Goal: Task Accomplishment & Management: Use online tool/utility

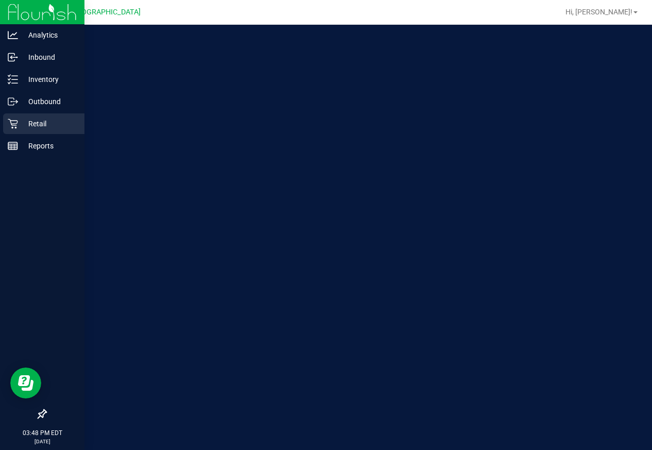
click at [35, 126] on p "Retail" at bounding box center [49, 123] width 62 height 12
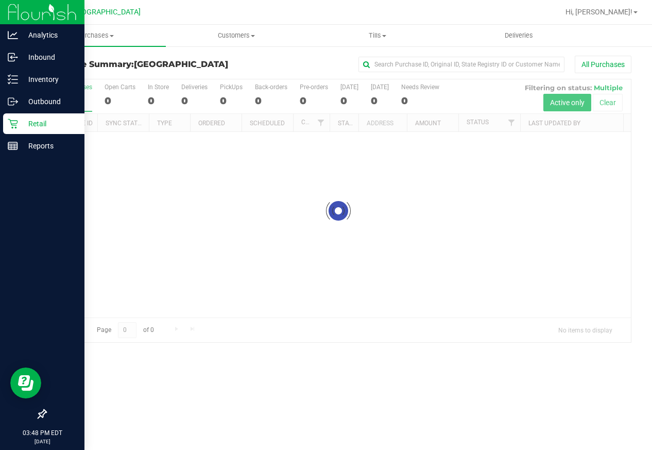
click at [19, 123] on p "Retail" at bounding box center [49, 123] width 62 height 12
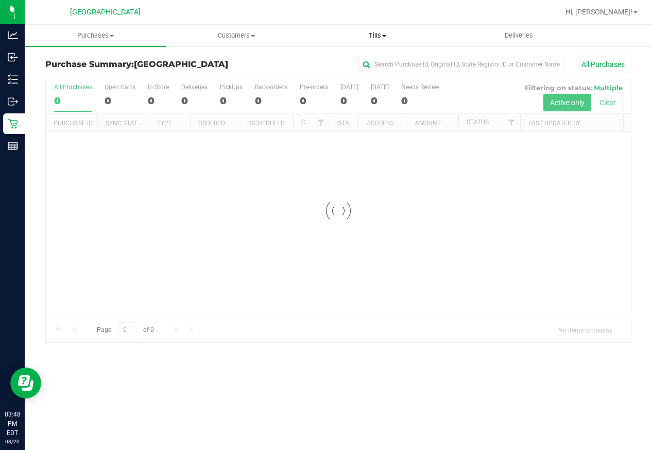
click at [389, 36] on span "Tills" at bounding box center [377, 35] width 140 height 9
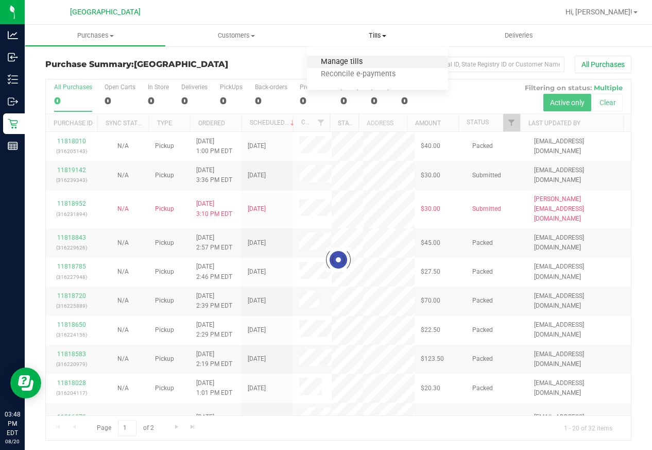
click at [370, 61] on span "Manage tills" at bounding box center [342, 62] width 70 height 9
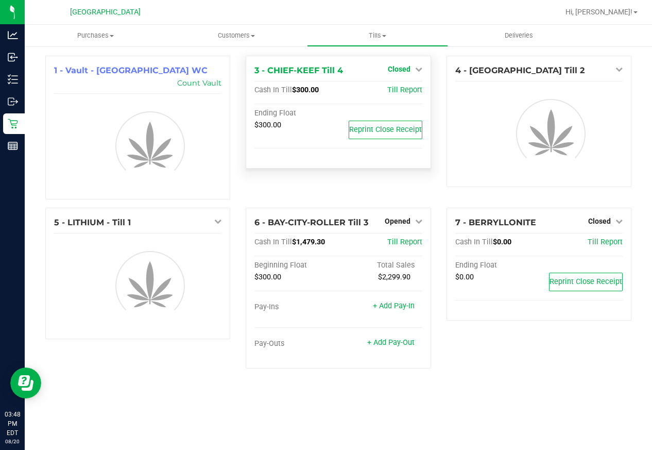
click at [402, 72] on span "Closed" at bounding box center [399, 69] width 23 height 8
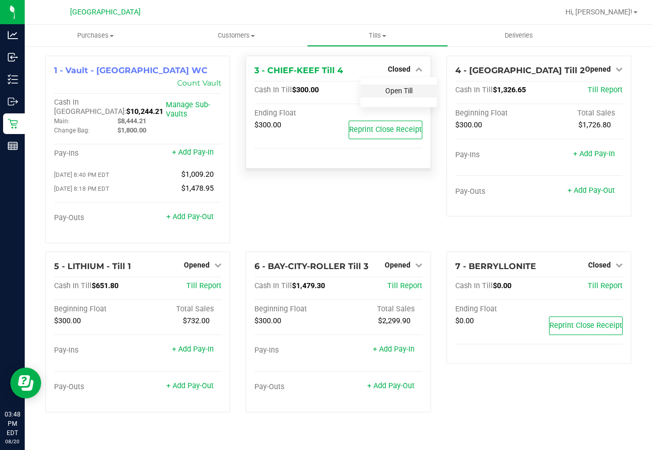
click at [402, 95] on link "Open Till" at bounding box center [398, 91] width 27 height 8
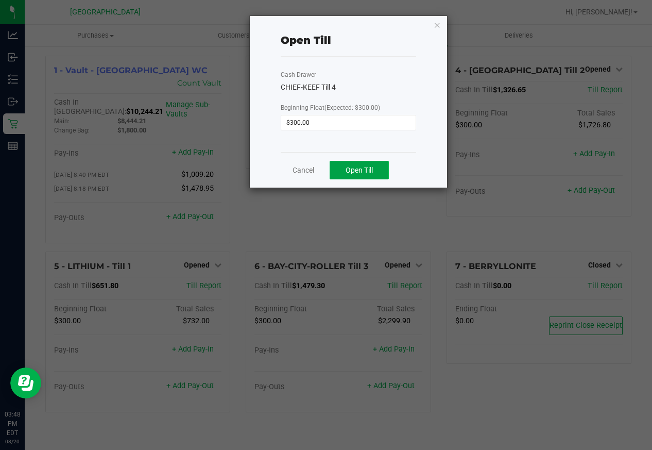
click at [348, 166] on span "Open Till" at bounding box center [359, 170] width 27 height 8
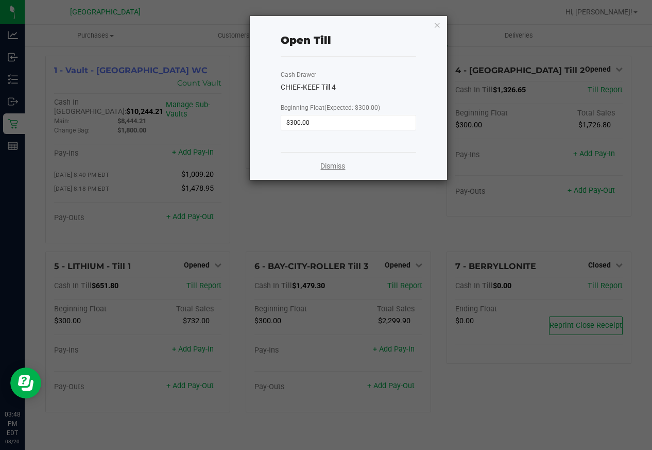
click at [324, 169] on link "Dismiss" at bounding box center [332, 166] width 25 height 11
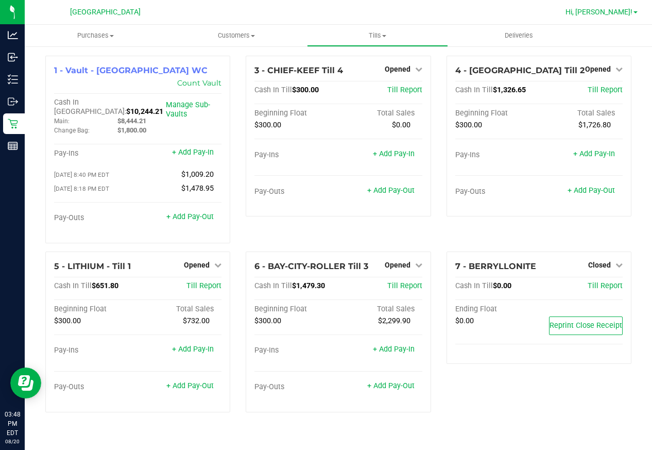
click at [623, 10] on span "Hi, [PERSON_NAME]!" at bounding box center [598, 12] width 67 height 8
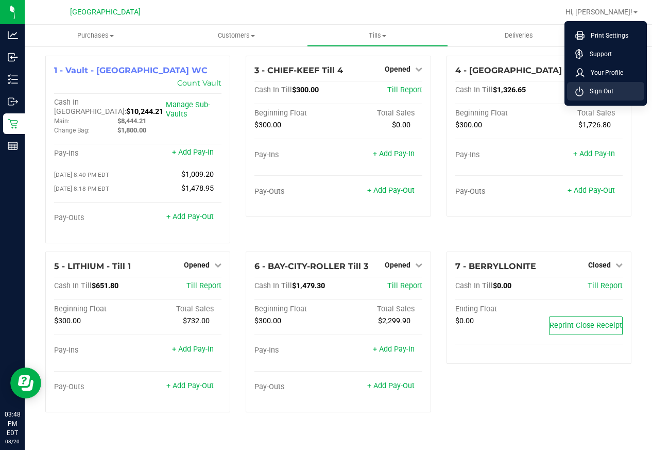
click at [623, 82] on li "Sign Out" at bounding box center [605, 91] width 77 height 19
